Goal: Information Seeking & Learning: Learn about a topic

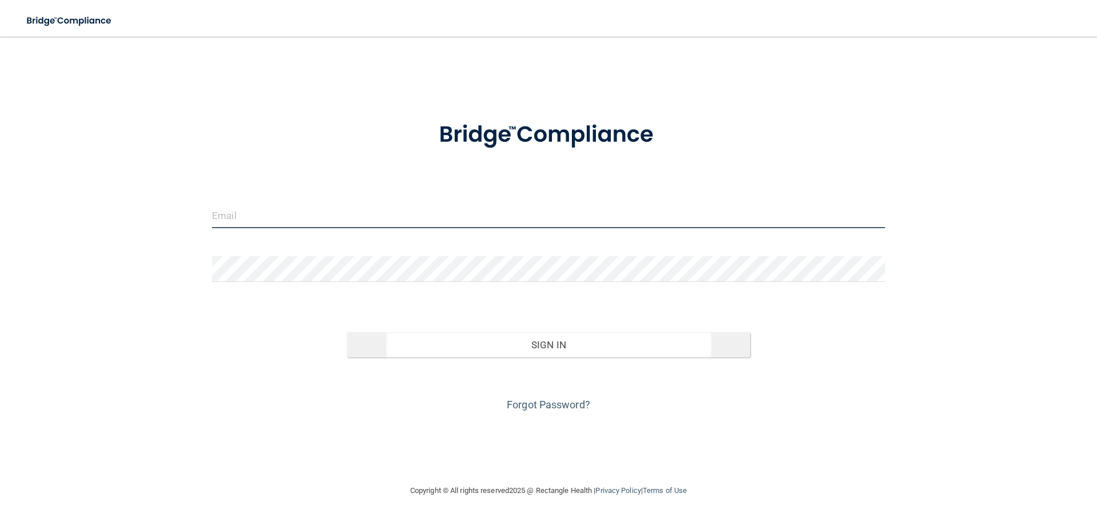
type input "[PERSON_NAME][EMAIL_ADDRESS][DOMAIN_NAME]"
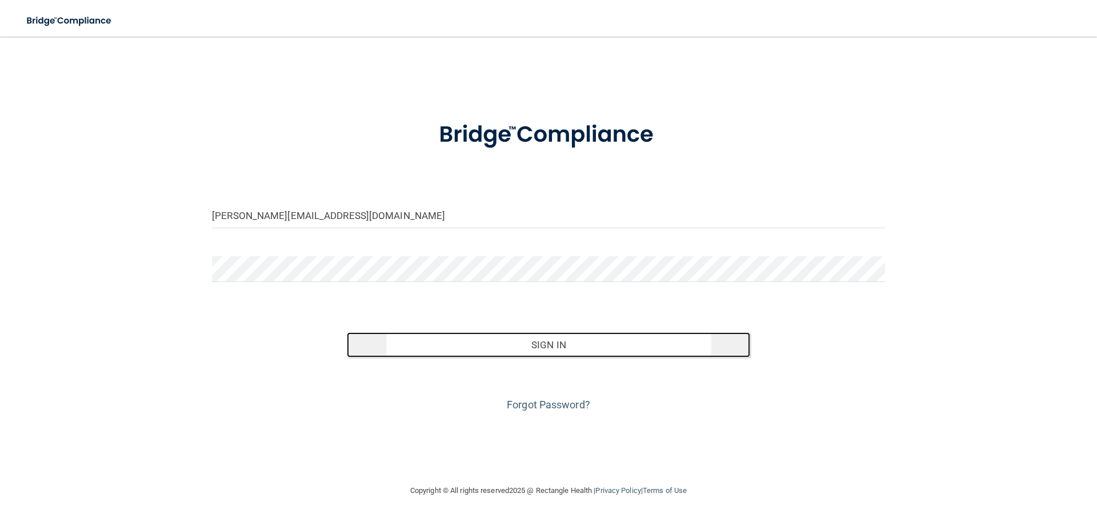
click at [552, 346] on button "Sign In" at bounding box center [549, 344] width 404 height 25
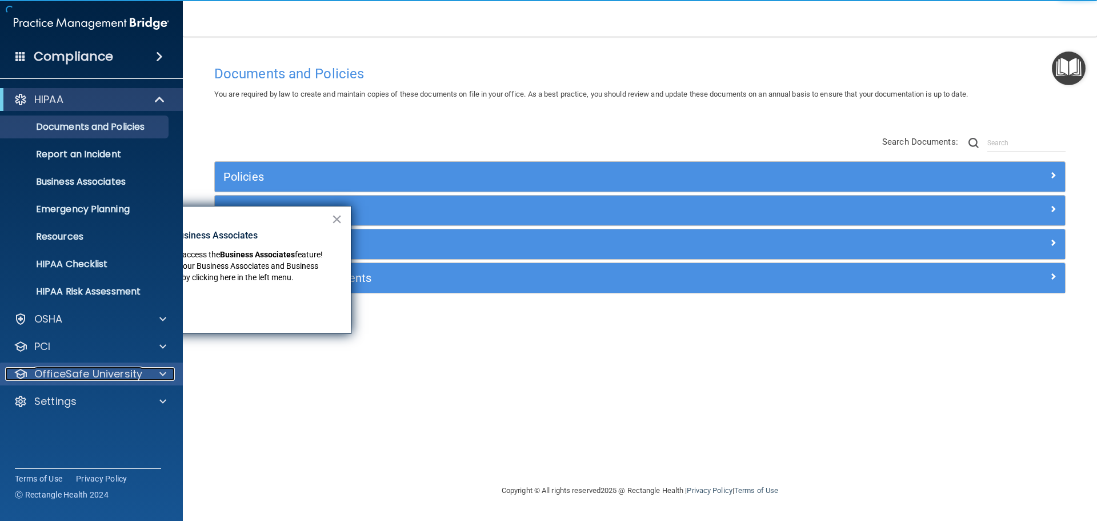
click at [161, 373] on span at bounding box center [162, 374] width 7 height 14
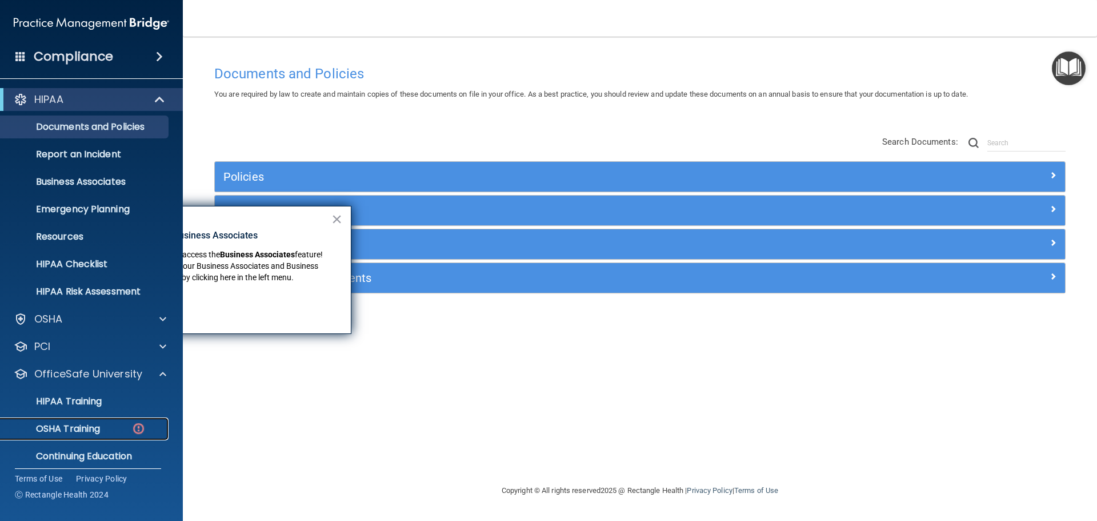
click at [78, 429] on p "OSHA Training" at bounding box center [53, 428] width 93 height 11
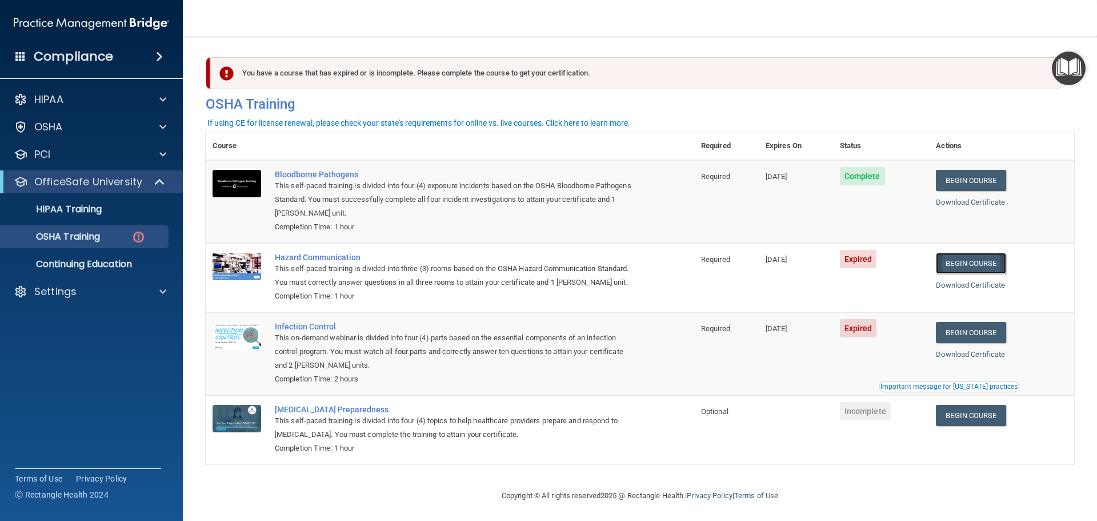
click at [974, 260] on link "Begin Course" at bounding box center [971, 263] width 70 height 21
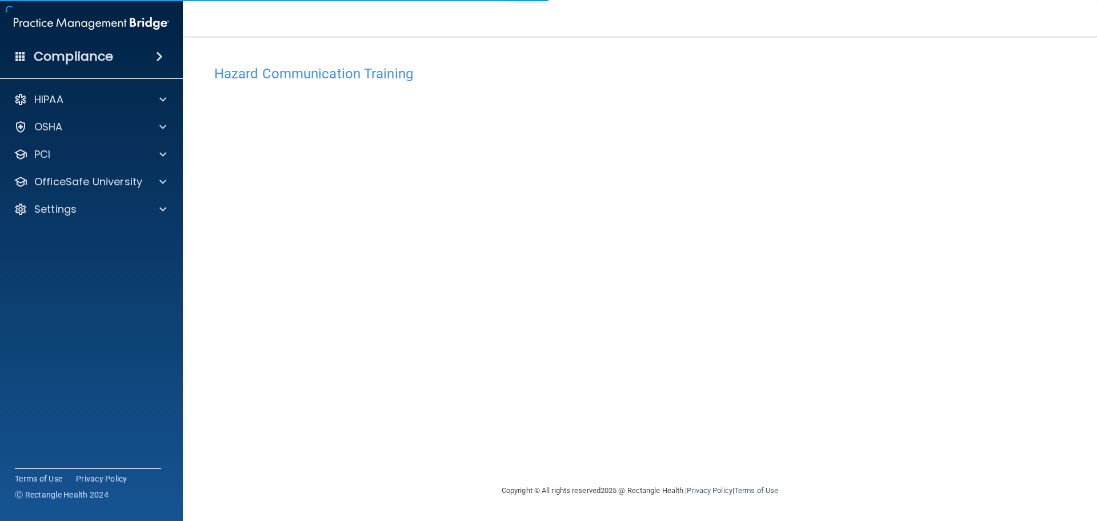
click at [974, 260] on div "Hazard Communication Training This course doesn’t expire until [DATE]. Are you …" at bounding box center [640, 271] width 869 height 424
drag, startPoint x: 799, startPoint y: 457, endPoint x: 881, endPoint y: 75, distance: 390.2
click at [881, 75] on h4 "Hazard Communication Training" at bounding box center [639, 73] width 851 height 15
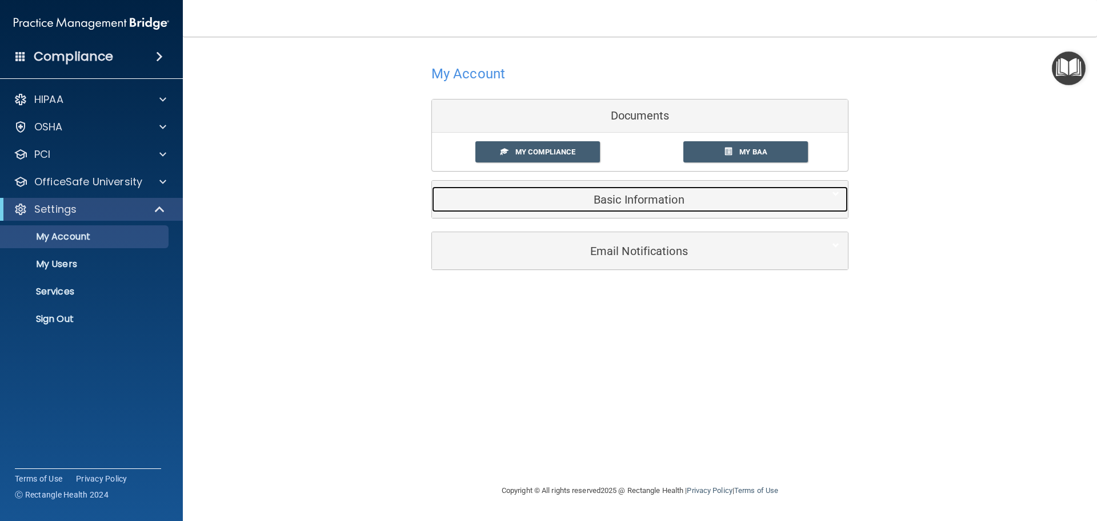
click at [657, 197] on h5 "Basic Information" at bounding box center [623, 199] width 364 height 13
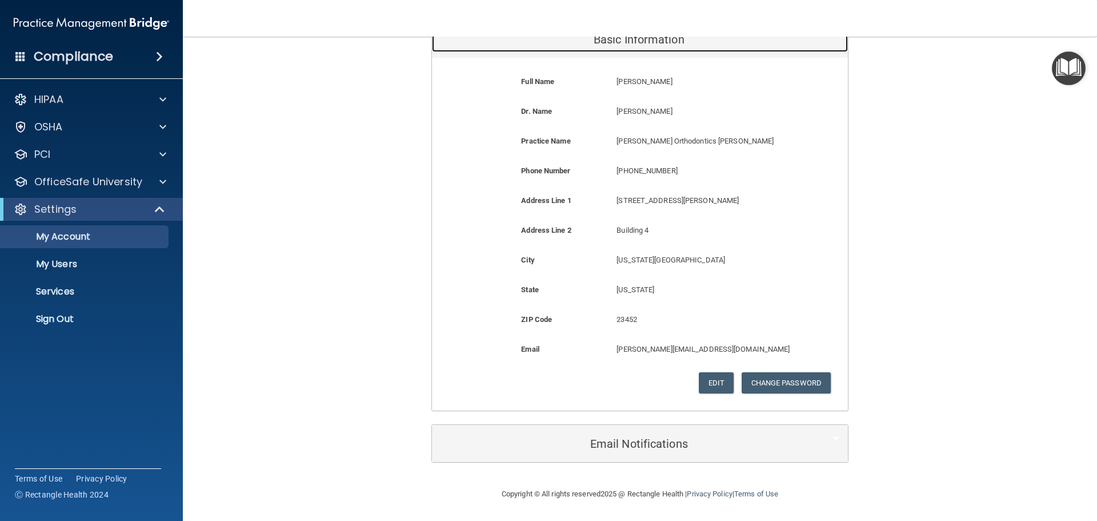
scroll to position [161, 0]
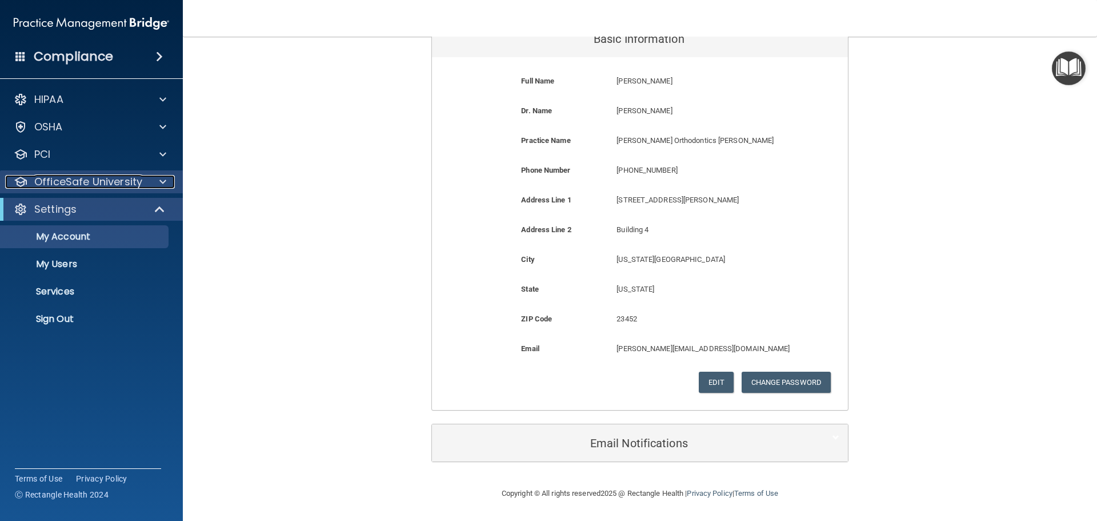
click at [161, 182] on span at bounding box center [162, 182] width 7 height 14
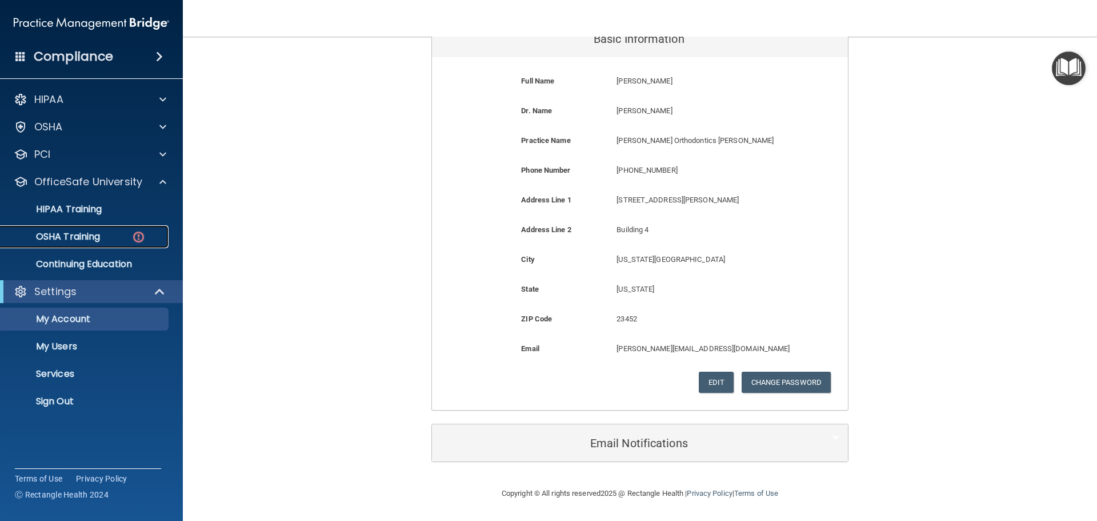
click at [89, 235] on p "OSHA Training" at bounding box center [53, 236] width 93 height 11
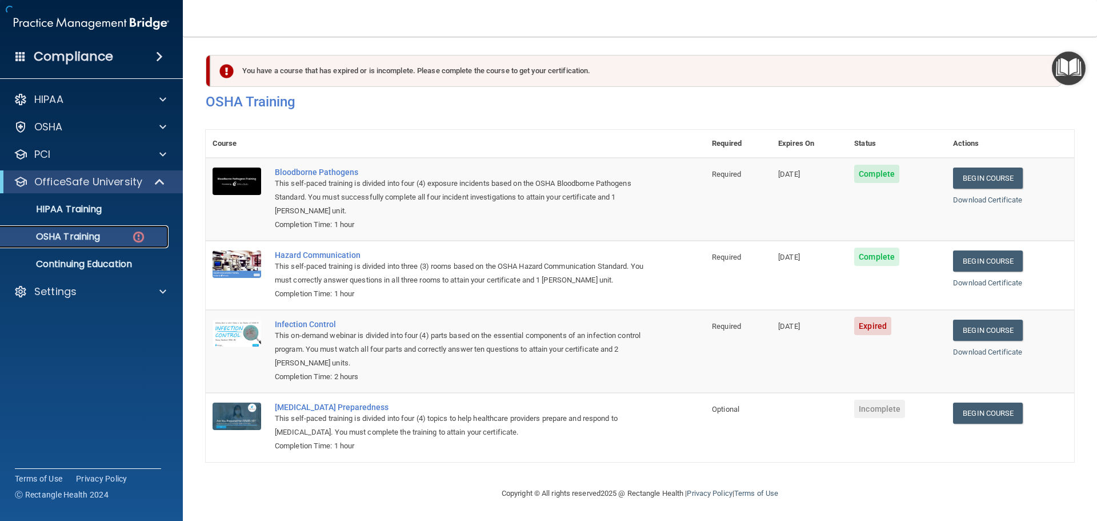
scroll to position [19, 0]
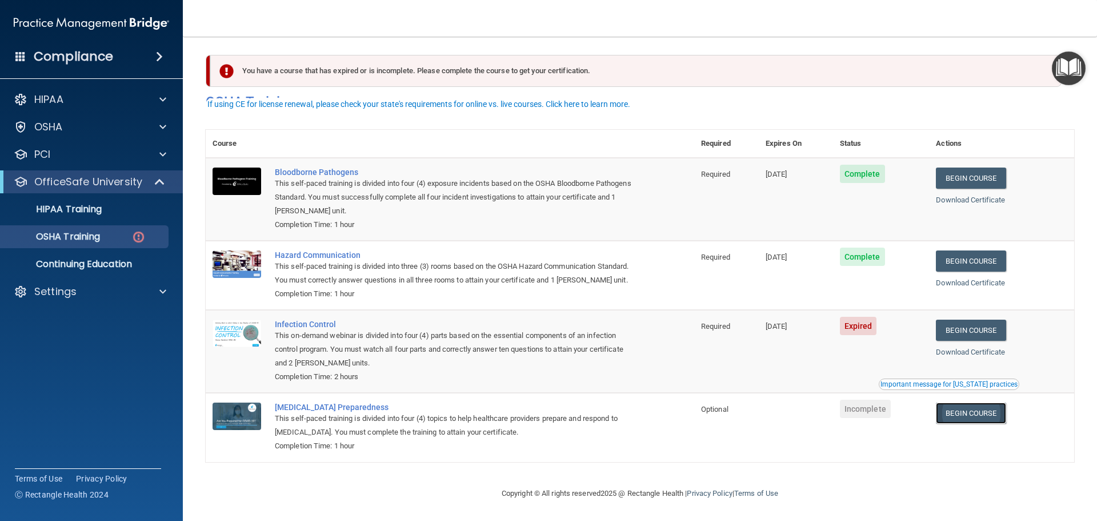
click at [973, 411] on link "Begin Course" at bounding box center [971, 412] width 70 height 21
